Goal: Task Accomplishment & Management: Use online tool/utility

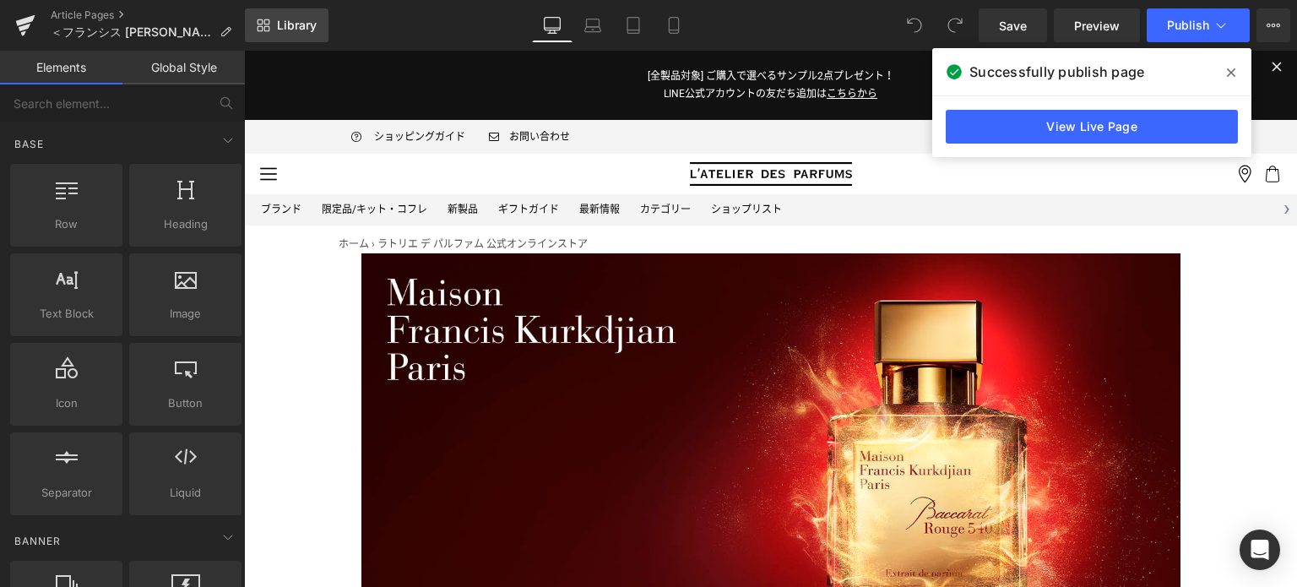
click at [312, 25] on span "Library" at bounding box center [297, 25] width 40 height 15
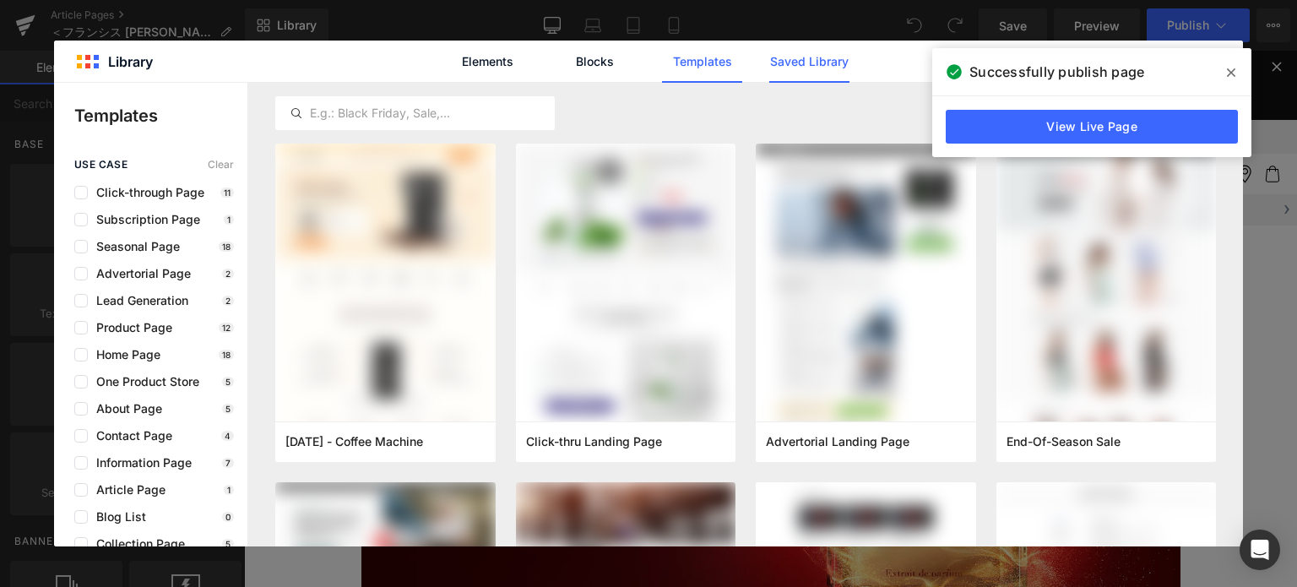
click at [816, 79] on link "Saved Library" at bounding box center [809, 62] width 80 height 42
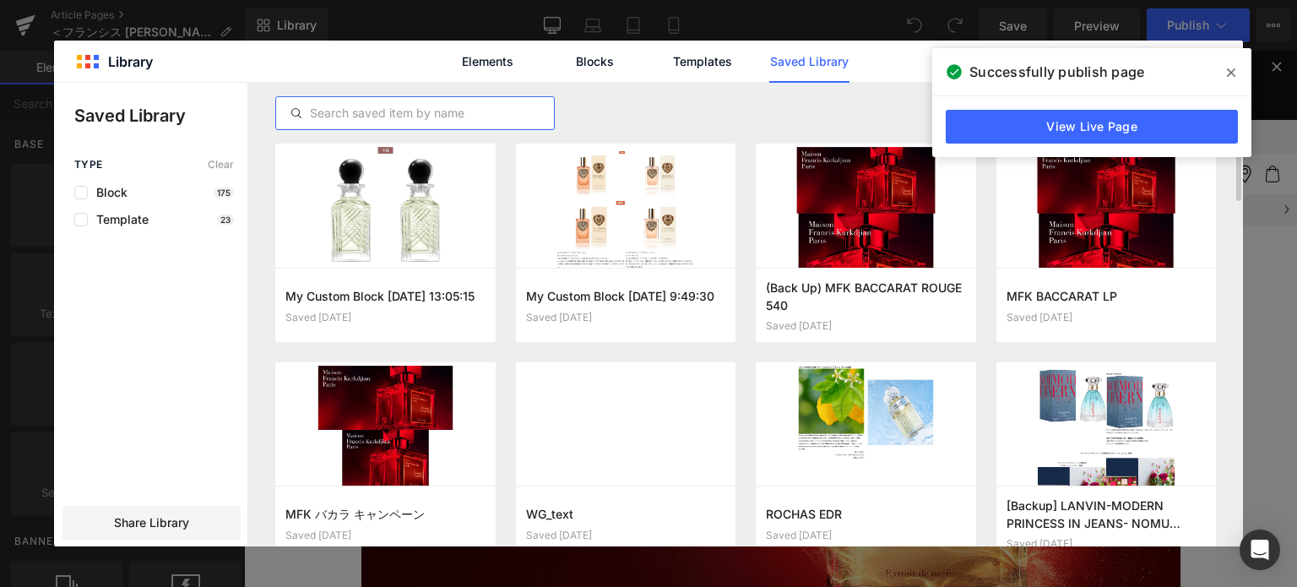
click at [508, 105] on input "text" at bounding box center [415, 113] width 278 height 20
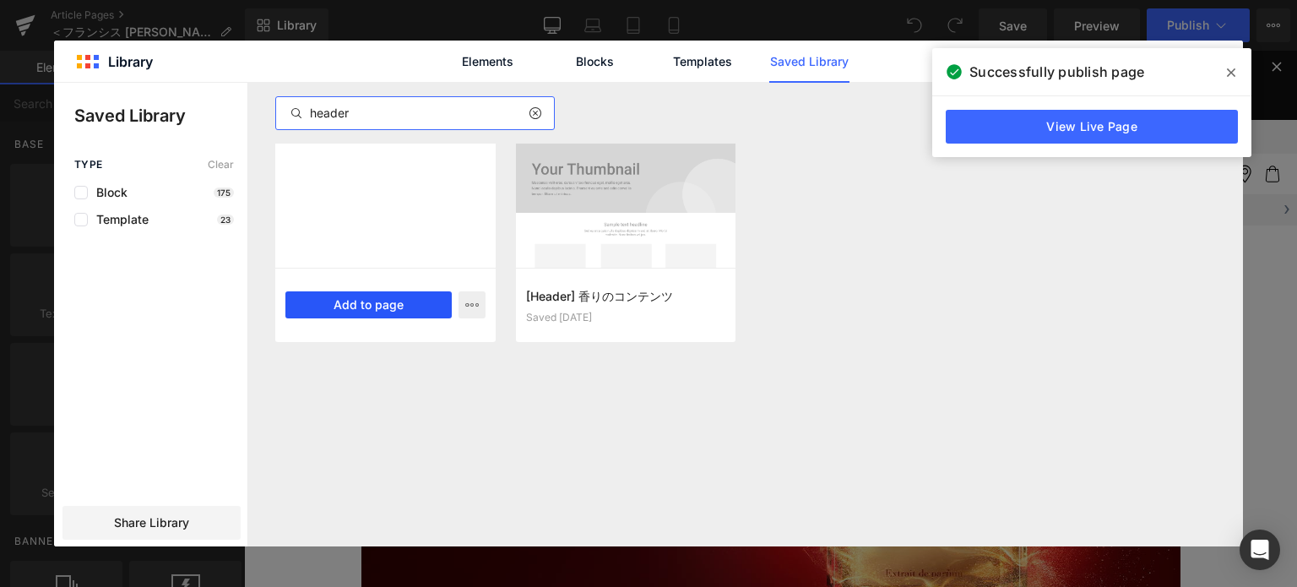
type input "header"
click at [399, 307] on button "Add to page" at bounding box center [368, 304] width 166 height 27
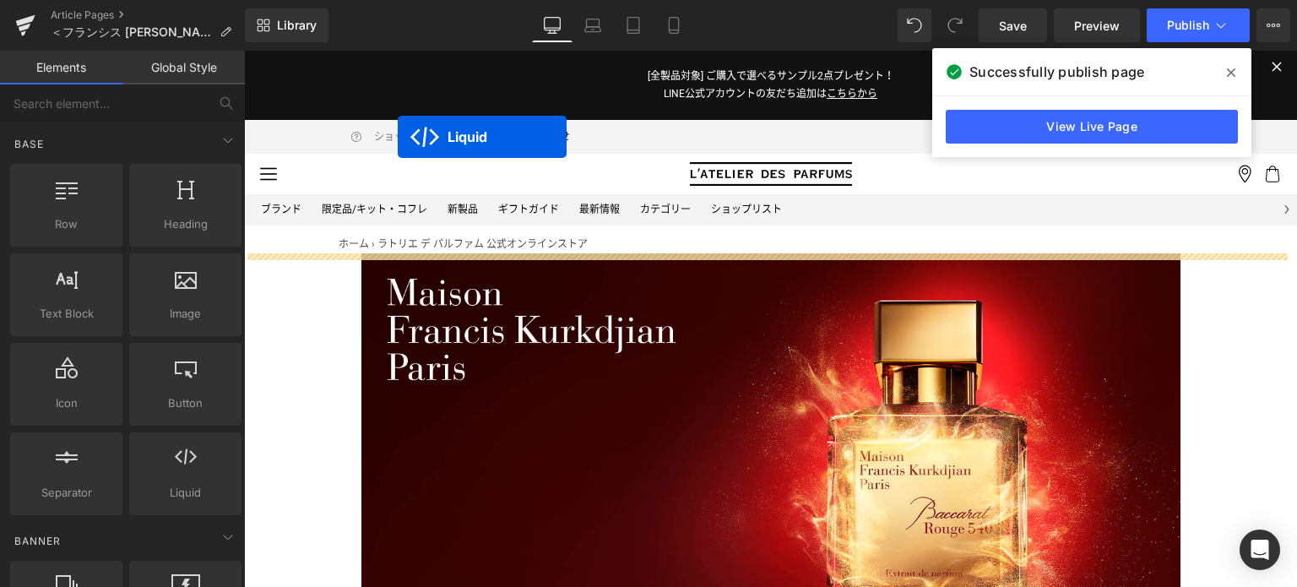
drag, startPoint x: 719, startPoint y: 152, endPoint x: 398, endPoint y: 138, distance: 322.1
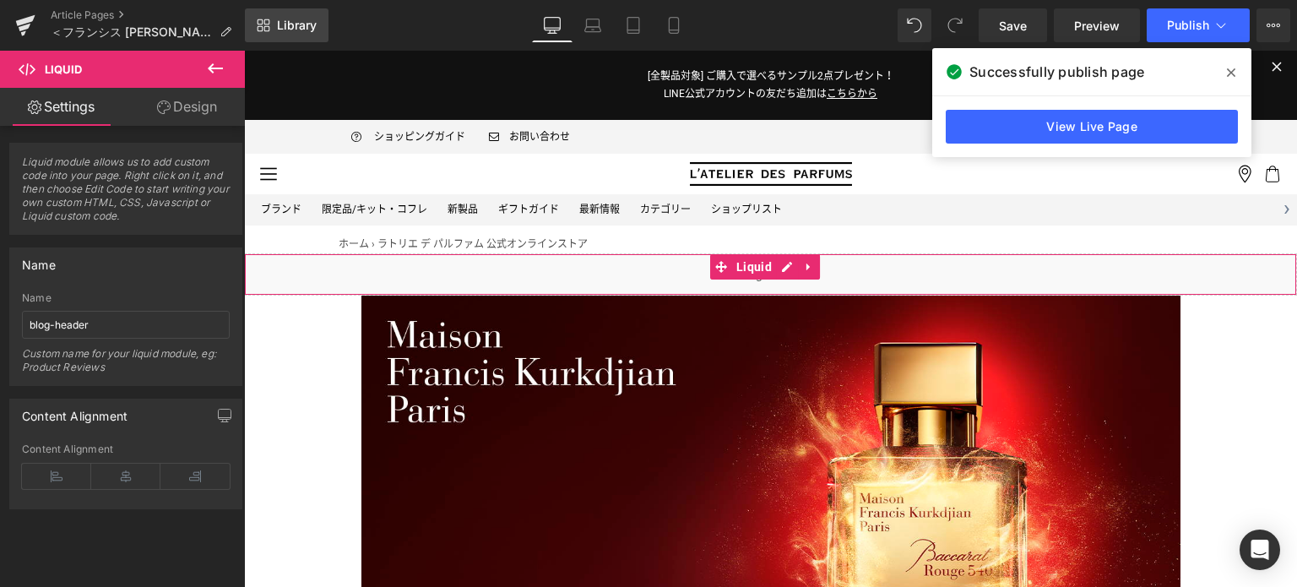
click at [314, 24] on span "Library" at bounding box center [297, 25] width 40 height 15
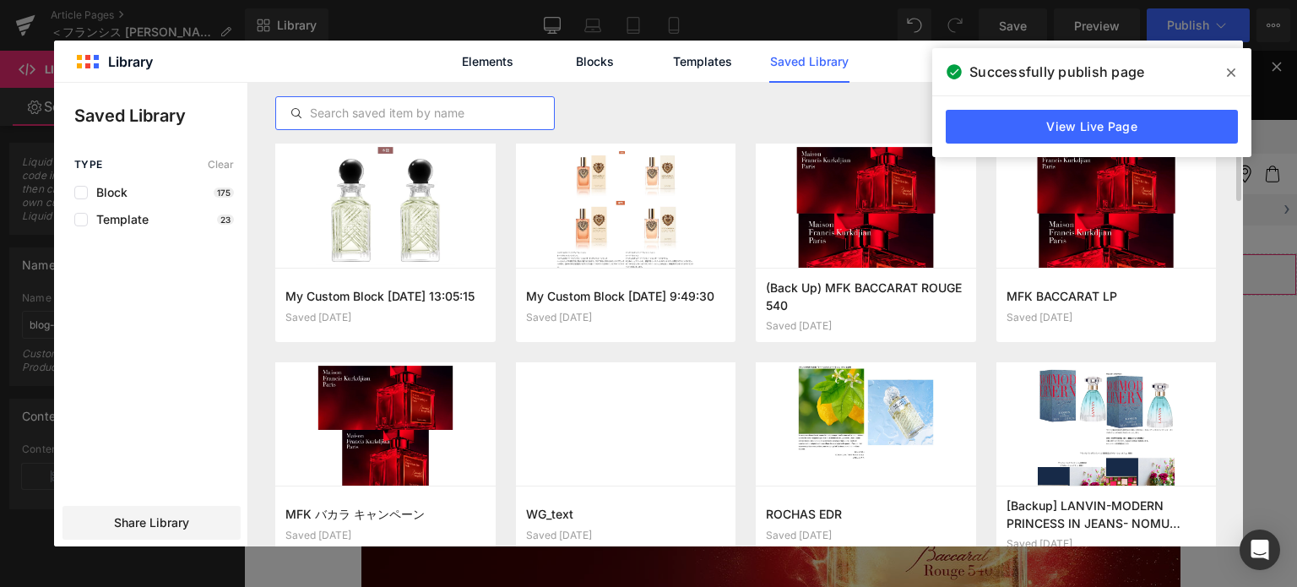
click at [470, 115] on input "text" at bounding box center [415, 113] width 278 height 20
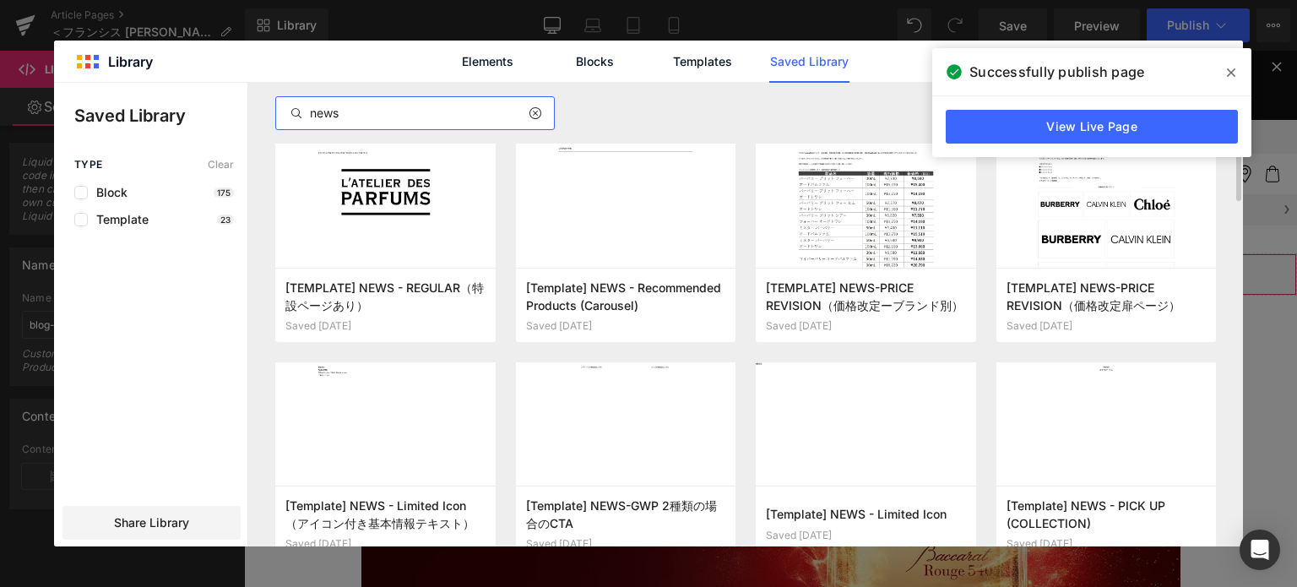
click at [388, 107] on input "news" at bounding box center [415, 113] width 278 height 20
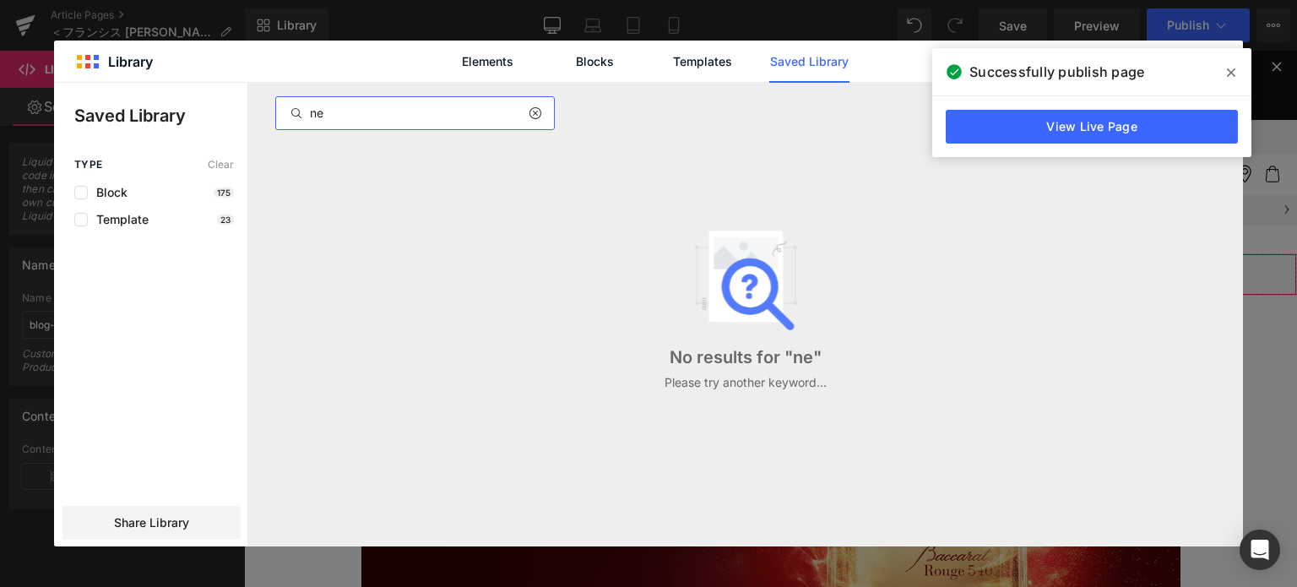
type input "n"
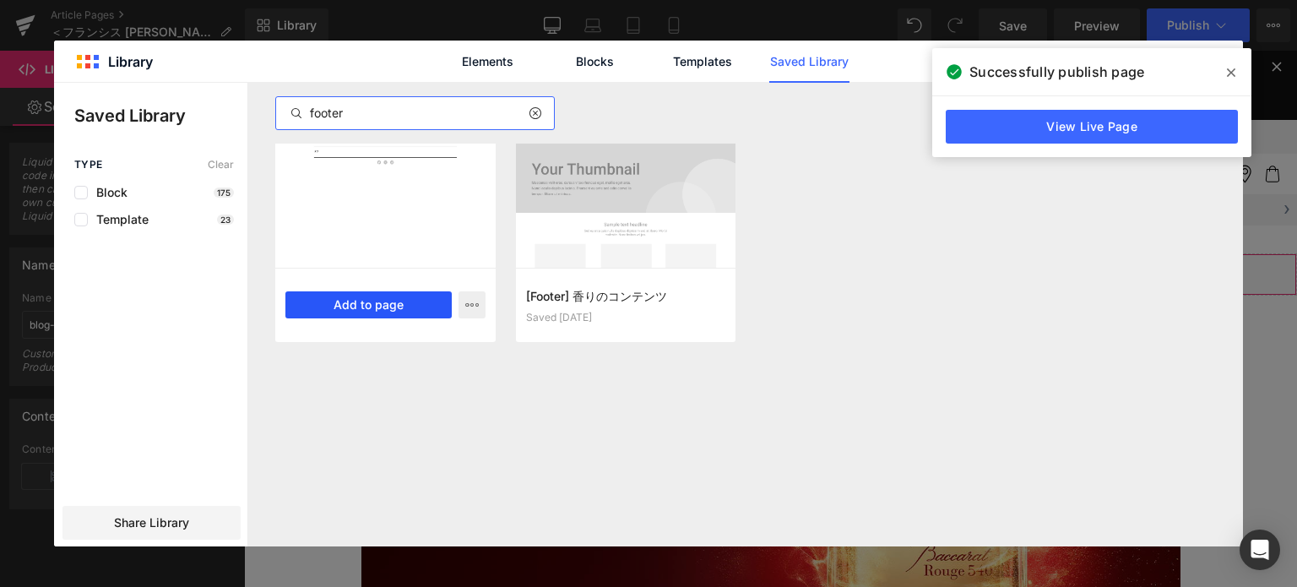
type input "footer"
click at [407, 305] on button "Add to page" at bounding box center [368, 304] width 166 height 27
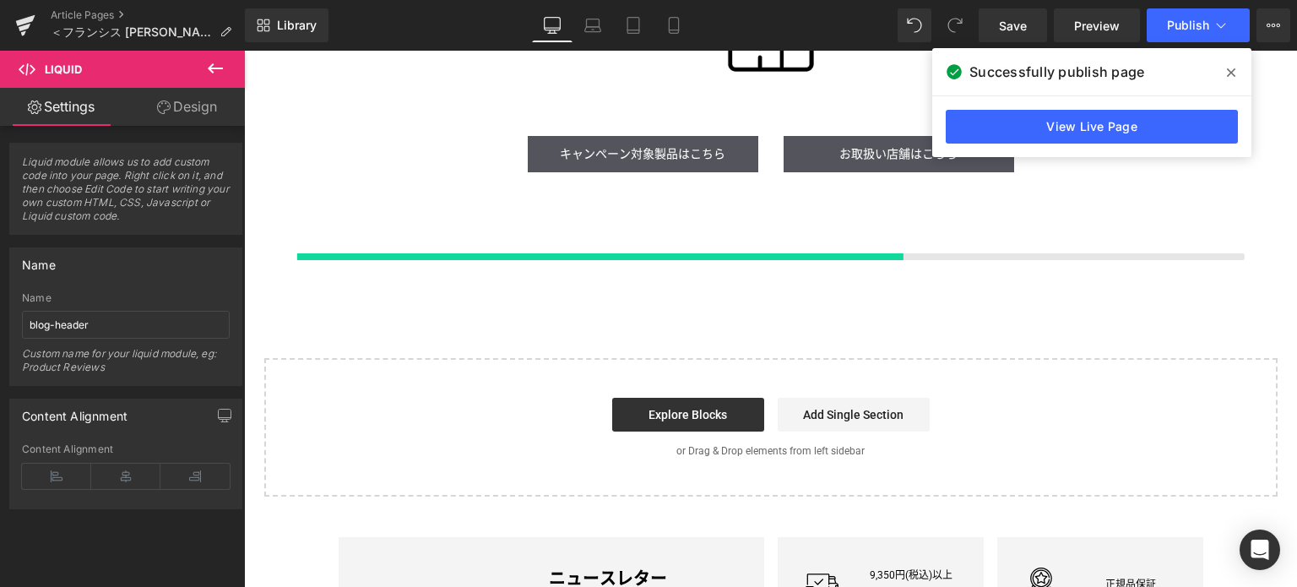
scroll to position [2001, 0]
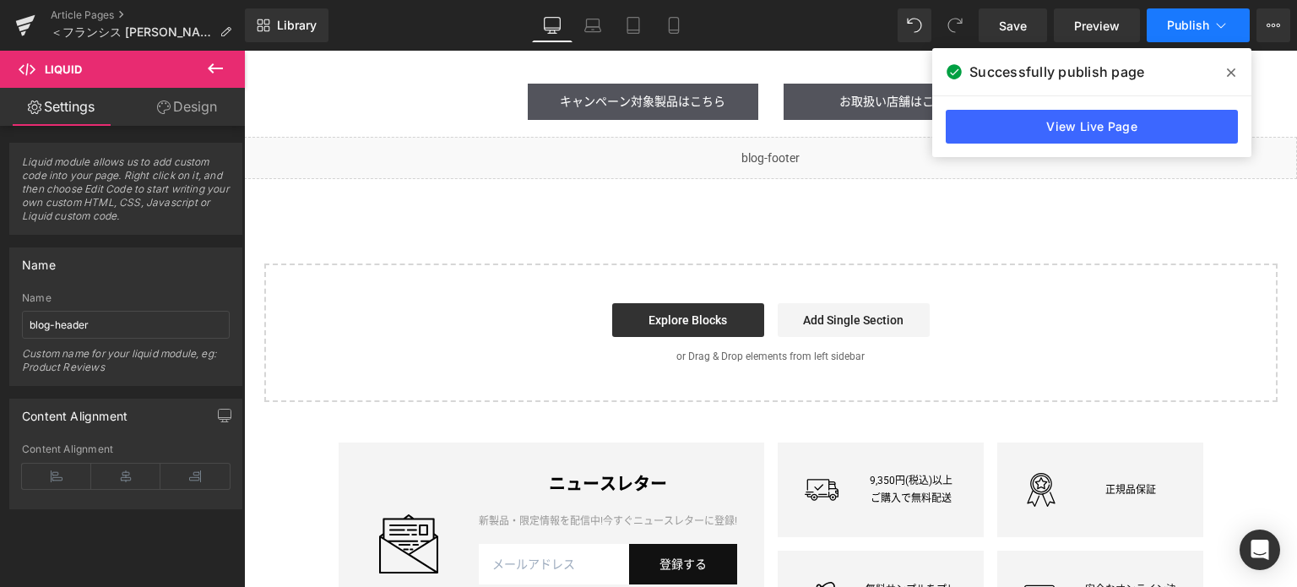
click at [1182, 35] on button "Publish" at bounding box center [1198, 25] width 103 height 34
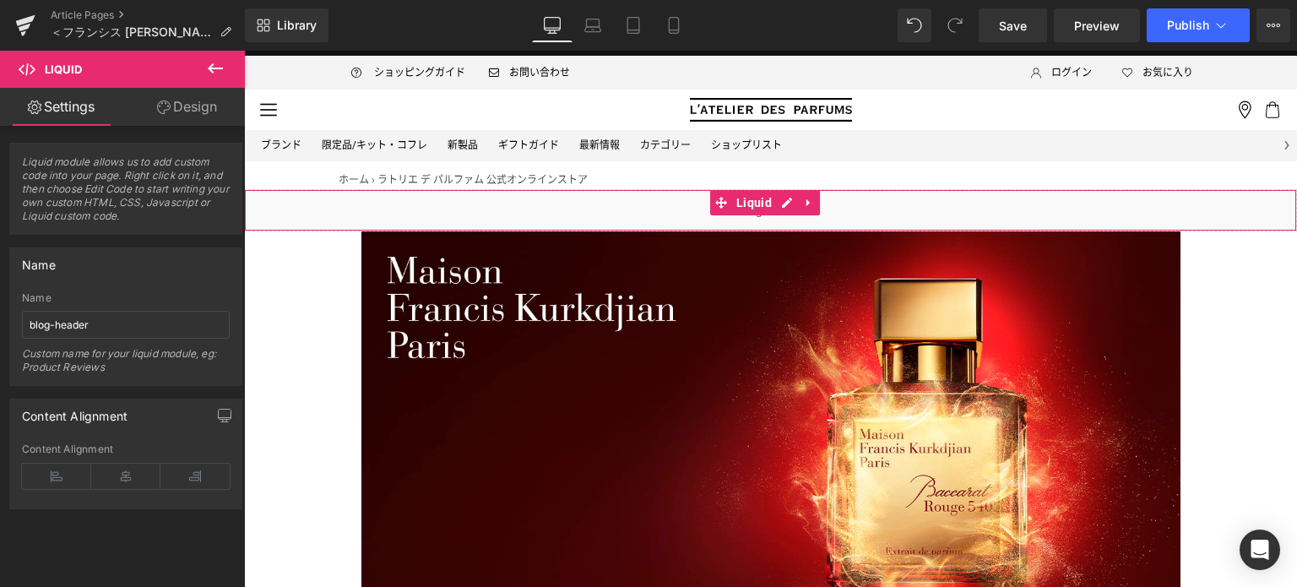
scroll to position [0, 0]
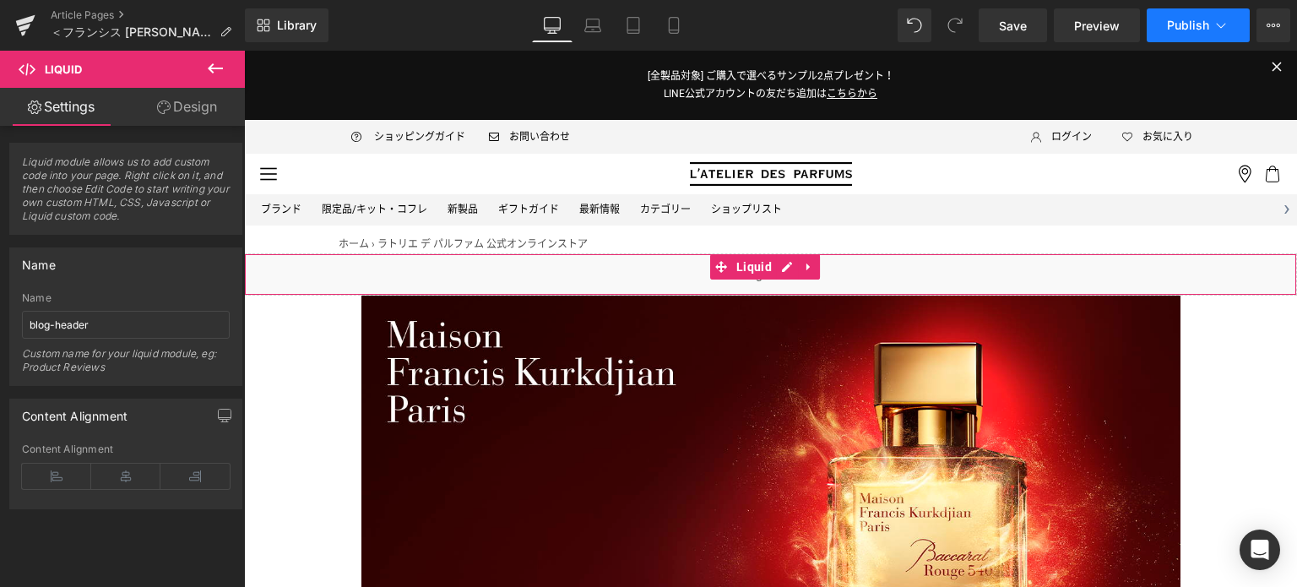
click at [1217, 27] on icon at bounding box center [1221, 25] width 17 height 17
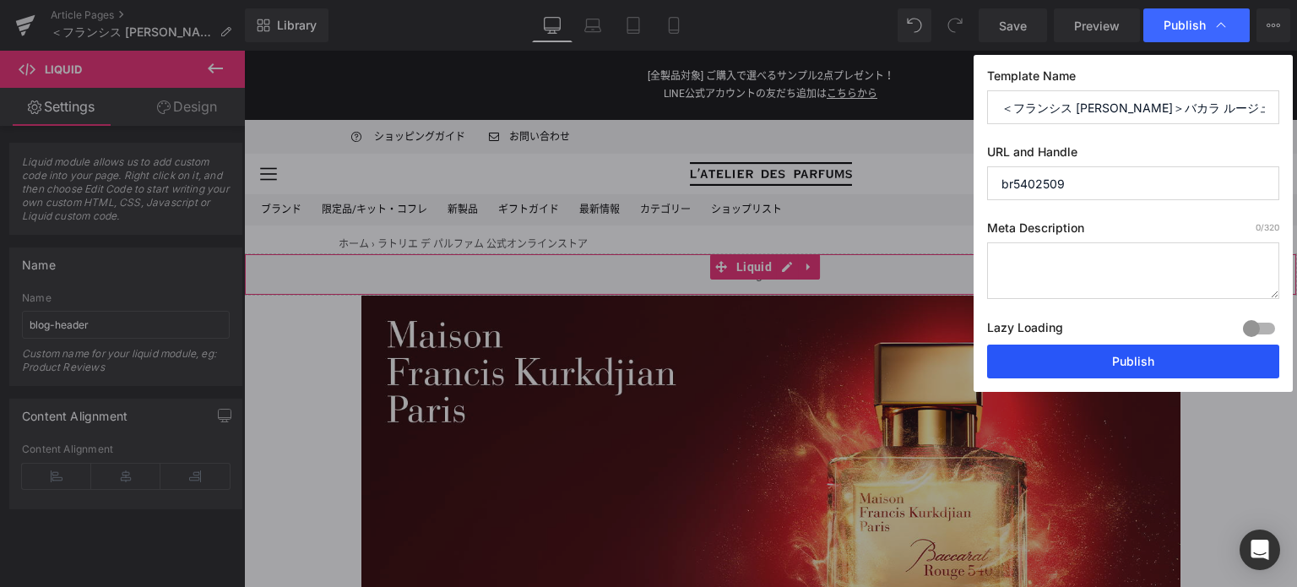
click at [1148, 356] on button "Publish" at bounding box center [1133, 362] width 292 height 34
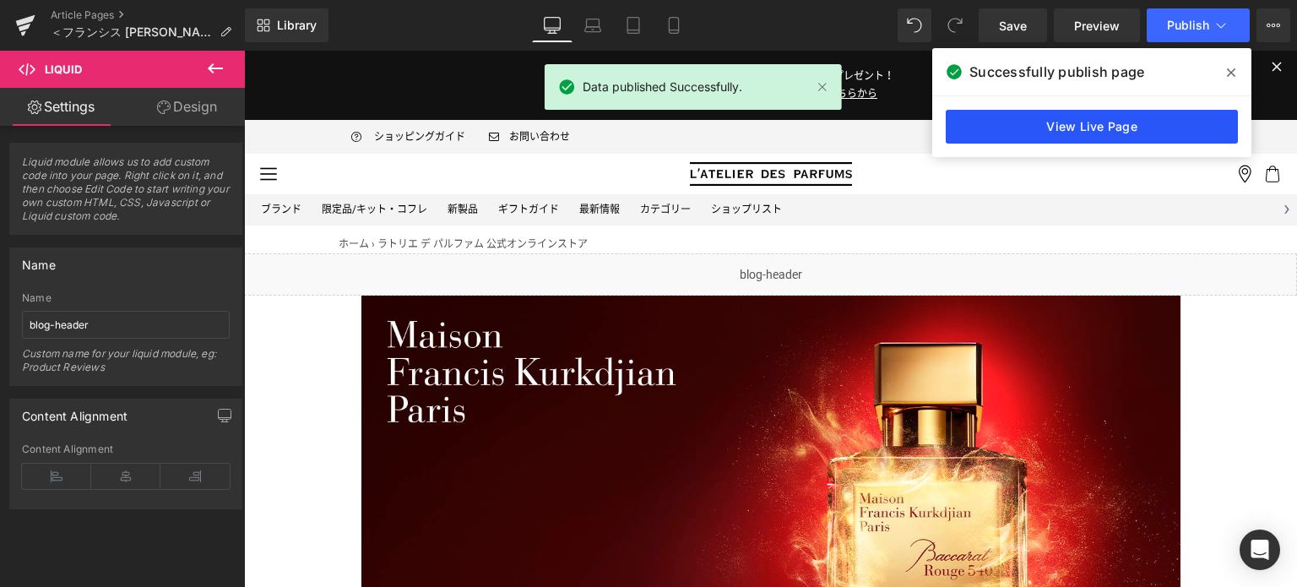
click at [1084, 122] on link "View Live Page" at bounding box center [1092, 127] width 292 height 34
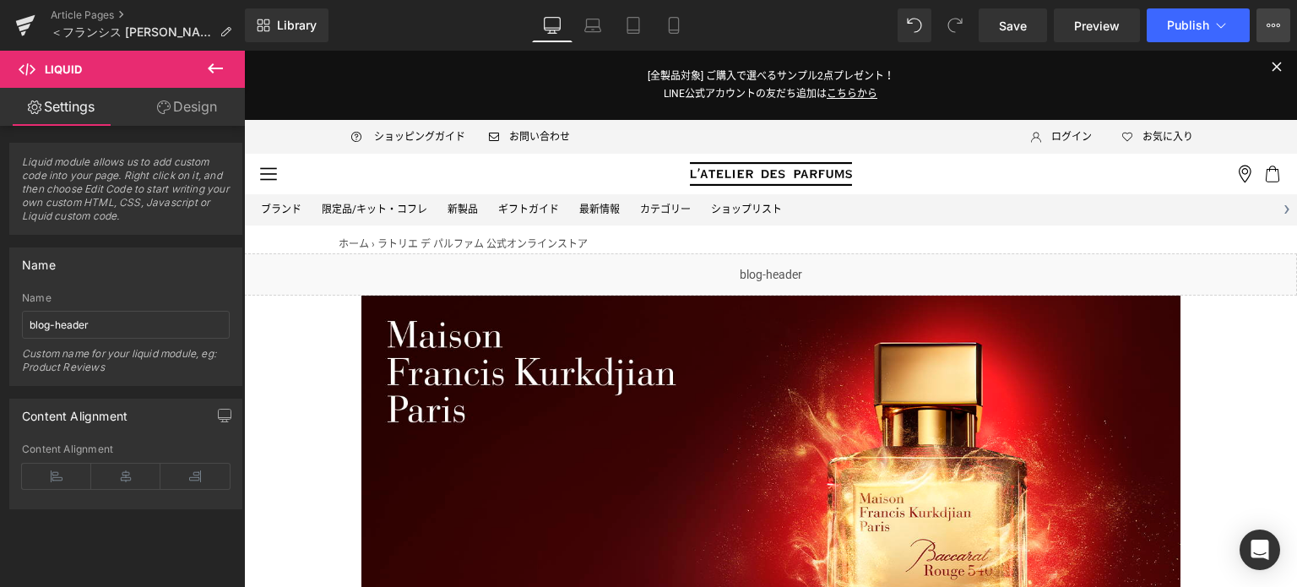
click at [1272, 24] on icon at bounding box center [1274, 25] width 4 height 3
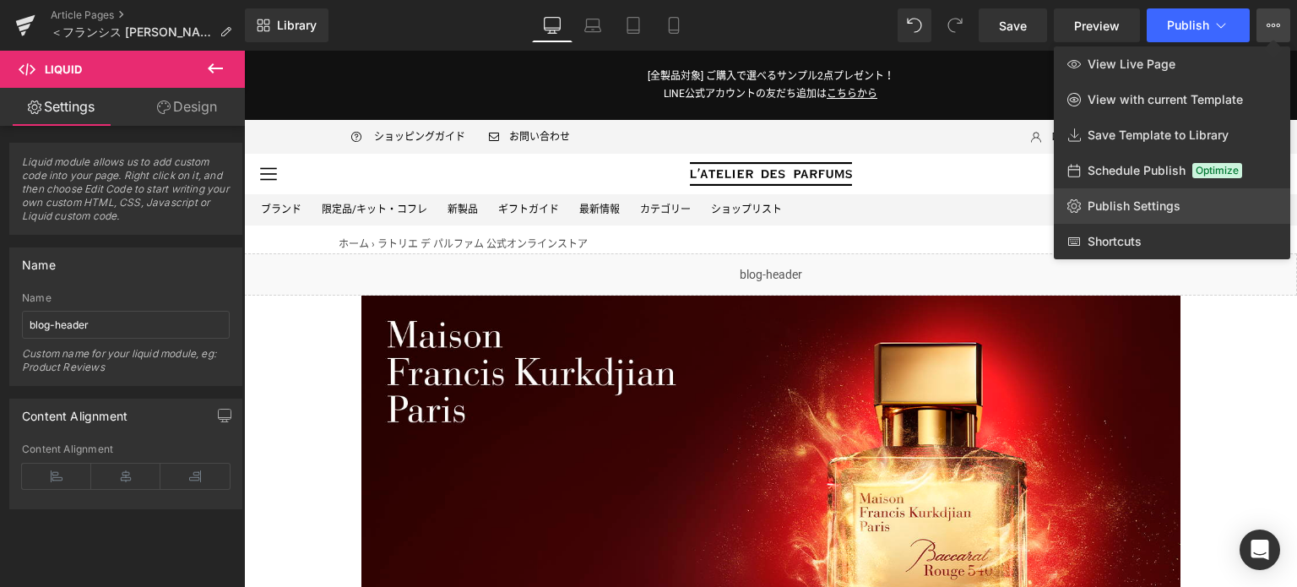
click at [1184, 212] on link "Publish Settings" at bounding box center [1172, 205] width 236 height 35
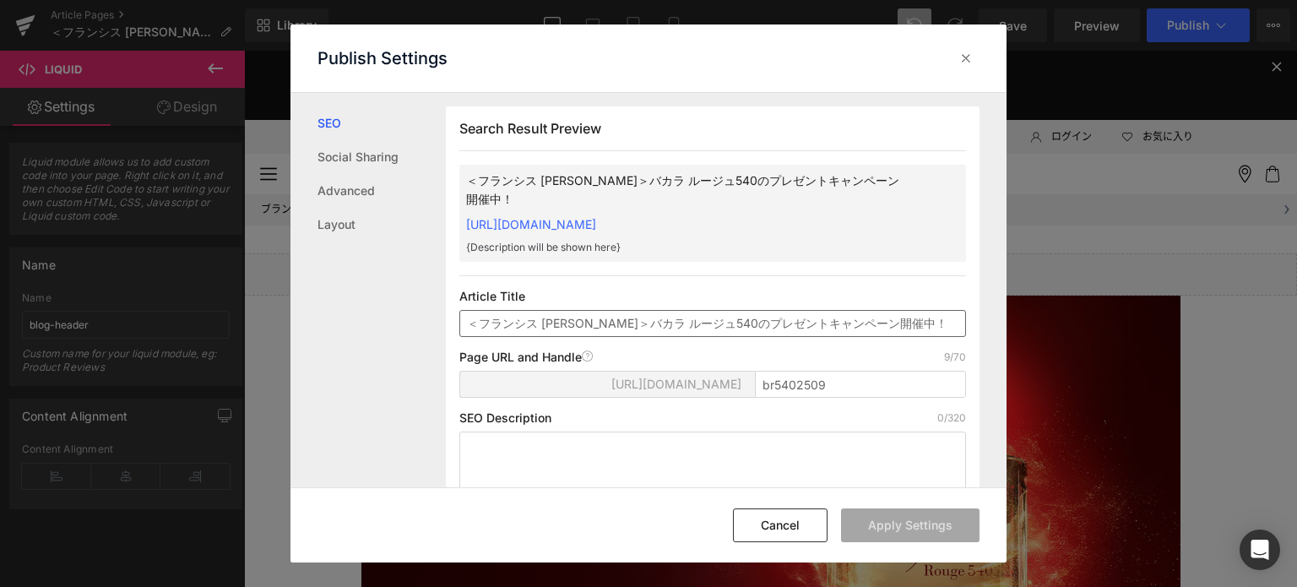
click at [481, 334] on input "＜フランシス [PERSON_NAME]＞バカラ ルージュ540のプレゼントキャンペーン開催中！" at bounding box center [712, 323] width 507 height 27
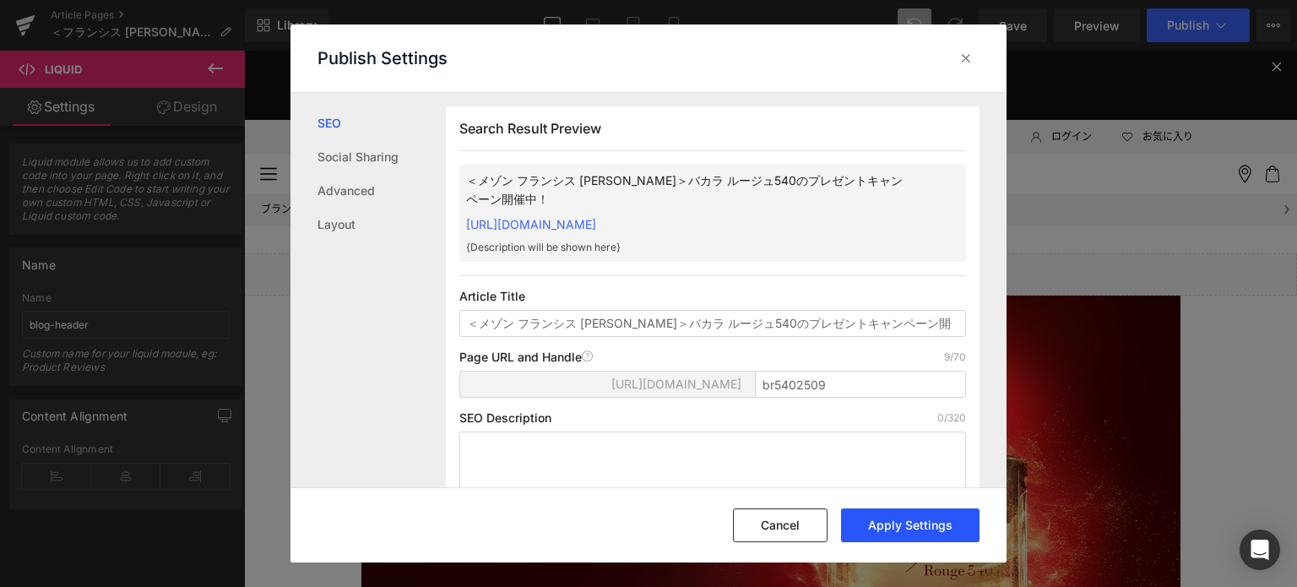
type input "＜メゾン フランシス [PERSON_NAME]＞バカラ ルージュ540のプレゼントキャンペーン開催中！"
click at [907, 524] on button "Apply Settings" at bounding box center [910, 525] width 138 height 34
